Goal: Use online tool/utility: Utilize a website feature to perform a specific function

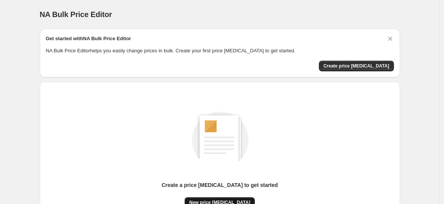
click at [232, 198] on button "New price [MEDICAL_DATA]" at bounding box center [220, 202] width 70 height 11
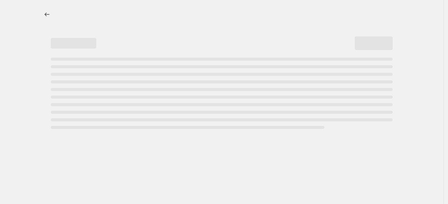
select select "percentage"
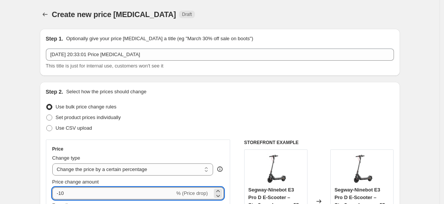
drag, startPoint x: 72, startPoint y: 193, endPoint x: 62, endPoint y: 196, distance: 10.0
click at [62, 196] on input "-10" at bounding box center [113, 193] width 122 height 12
click at [61, 196] on input "-10" at bounding box center [113, 193] width 122 height 12
click at [61, 193] on input "-10" at bounding box center [113, 193] width 122 height 12
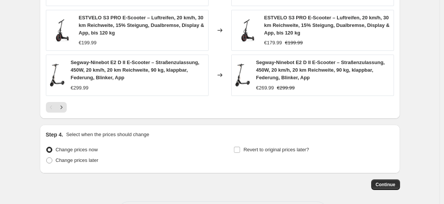
scroll to position [592, 0]
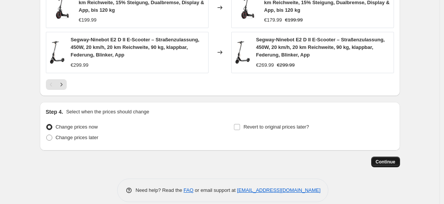
type input "-35"
click at [389, 157] on button "Continue" at bounding box center [385, 162] width 29 height 11
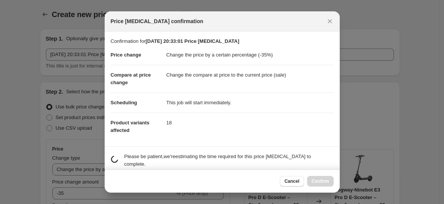
scroll to position [0, 0]
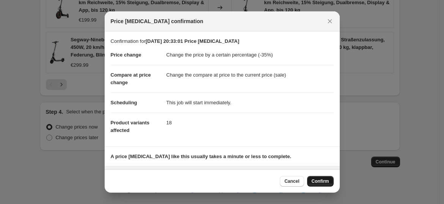
click at [325, 177] on button "Confirm" at bounding box center [320, 181] width 27 height 11
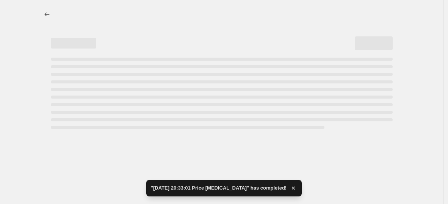
select select "percentage"
